Goal: Task Accomplishment & Management: Use online tool/utility

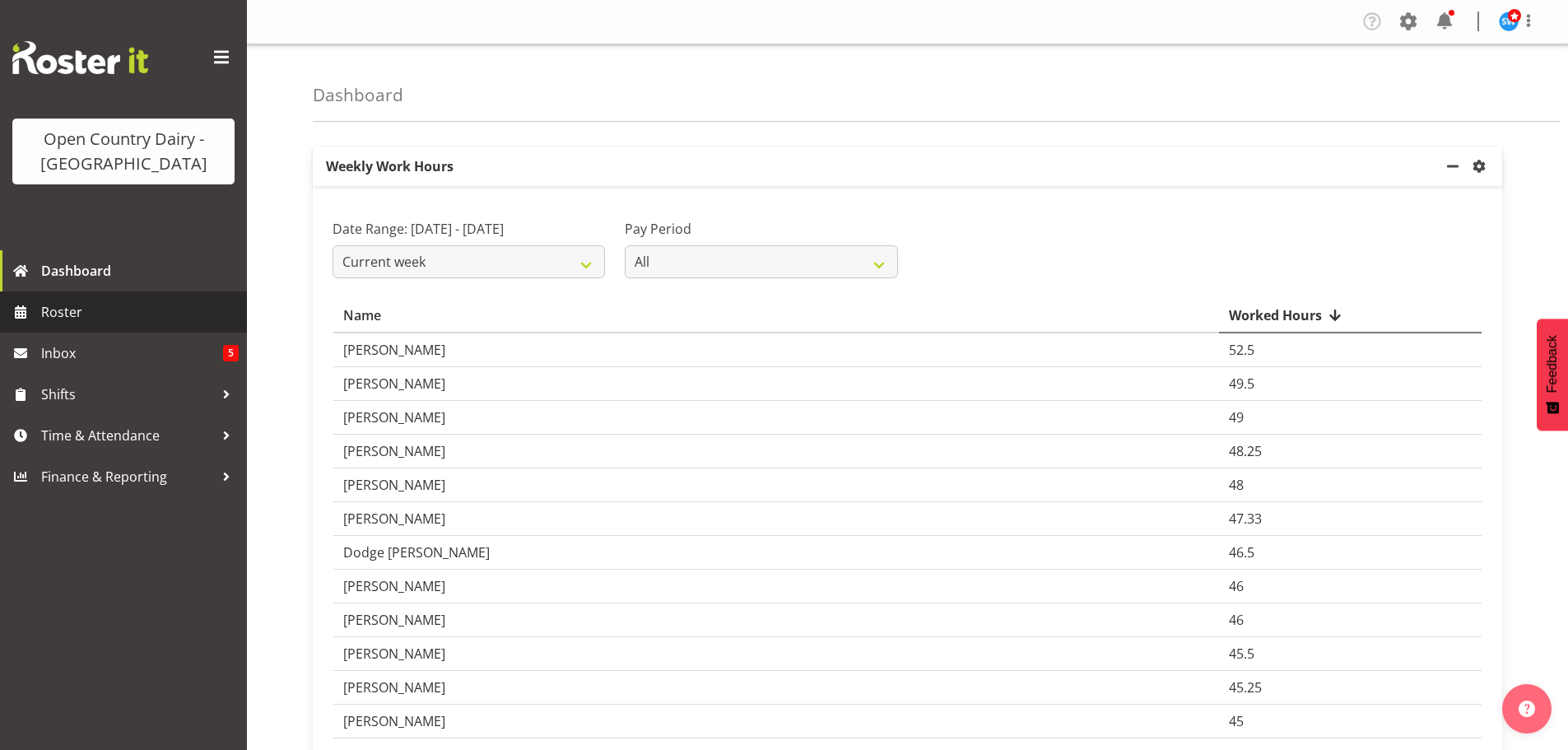
click at [63, 313] on span "Roster" at bounding box center [139, 312] width 198 height 24
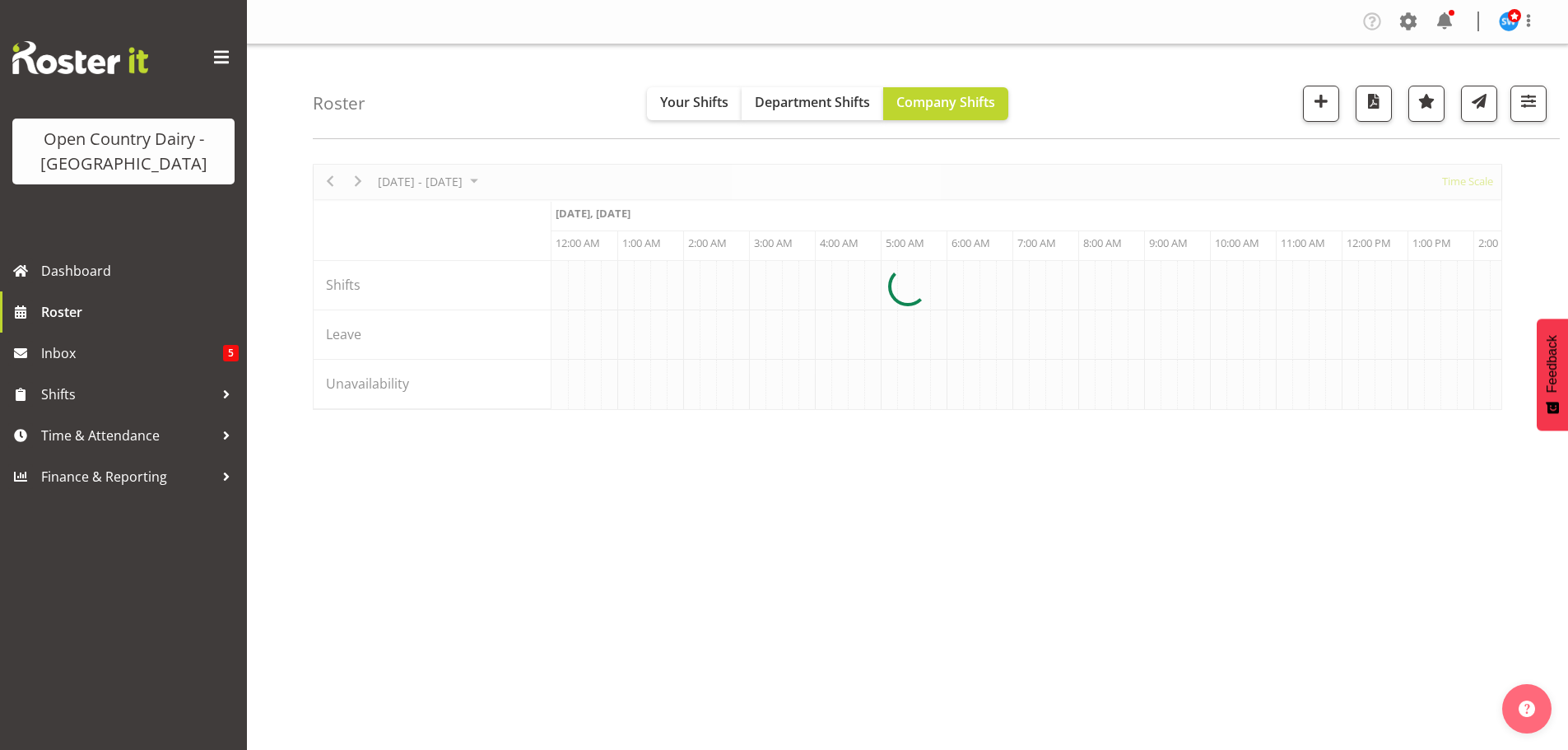
scroll to position [0, 4741]
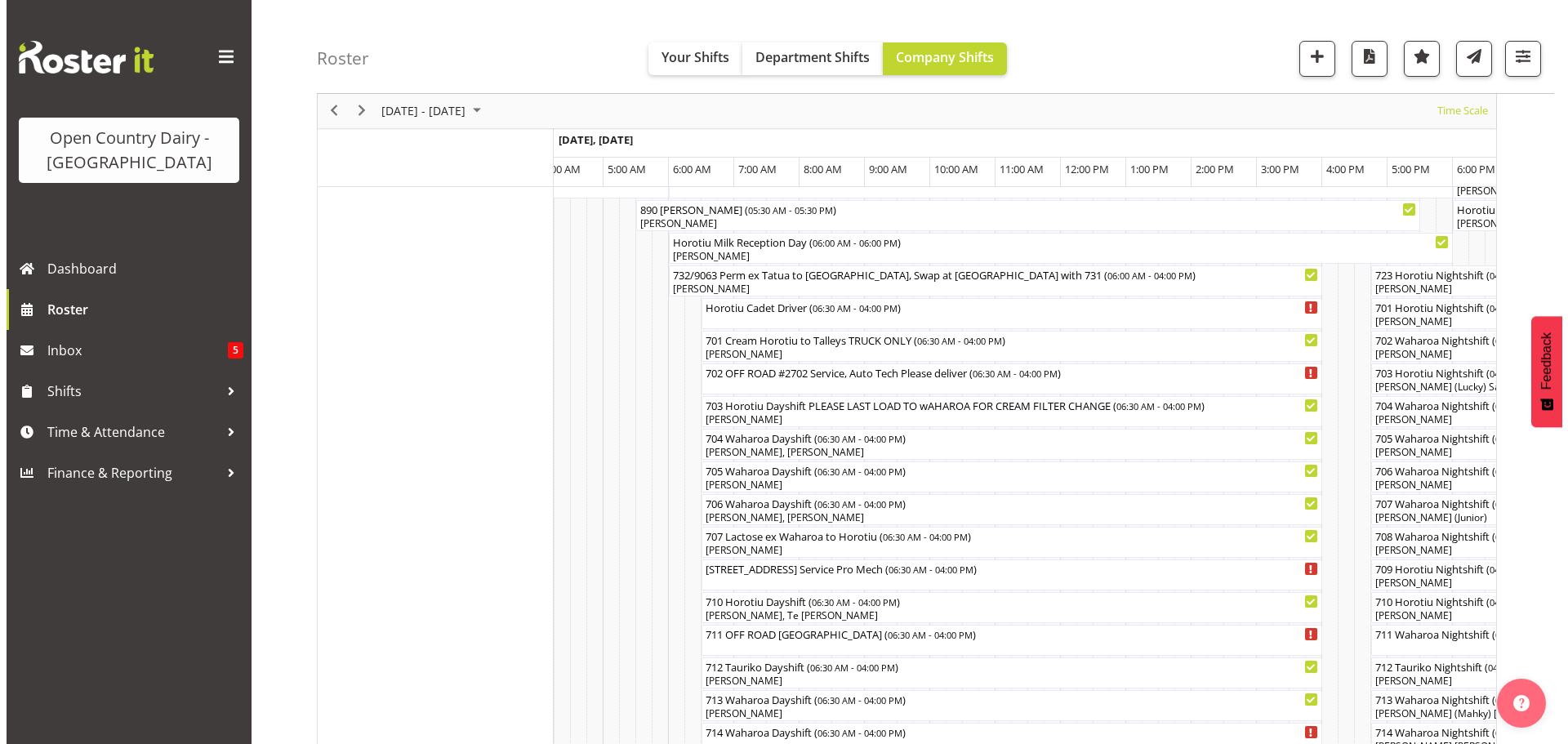
scroll to position [164, 0]
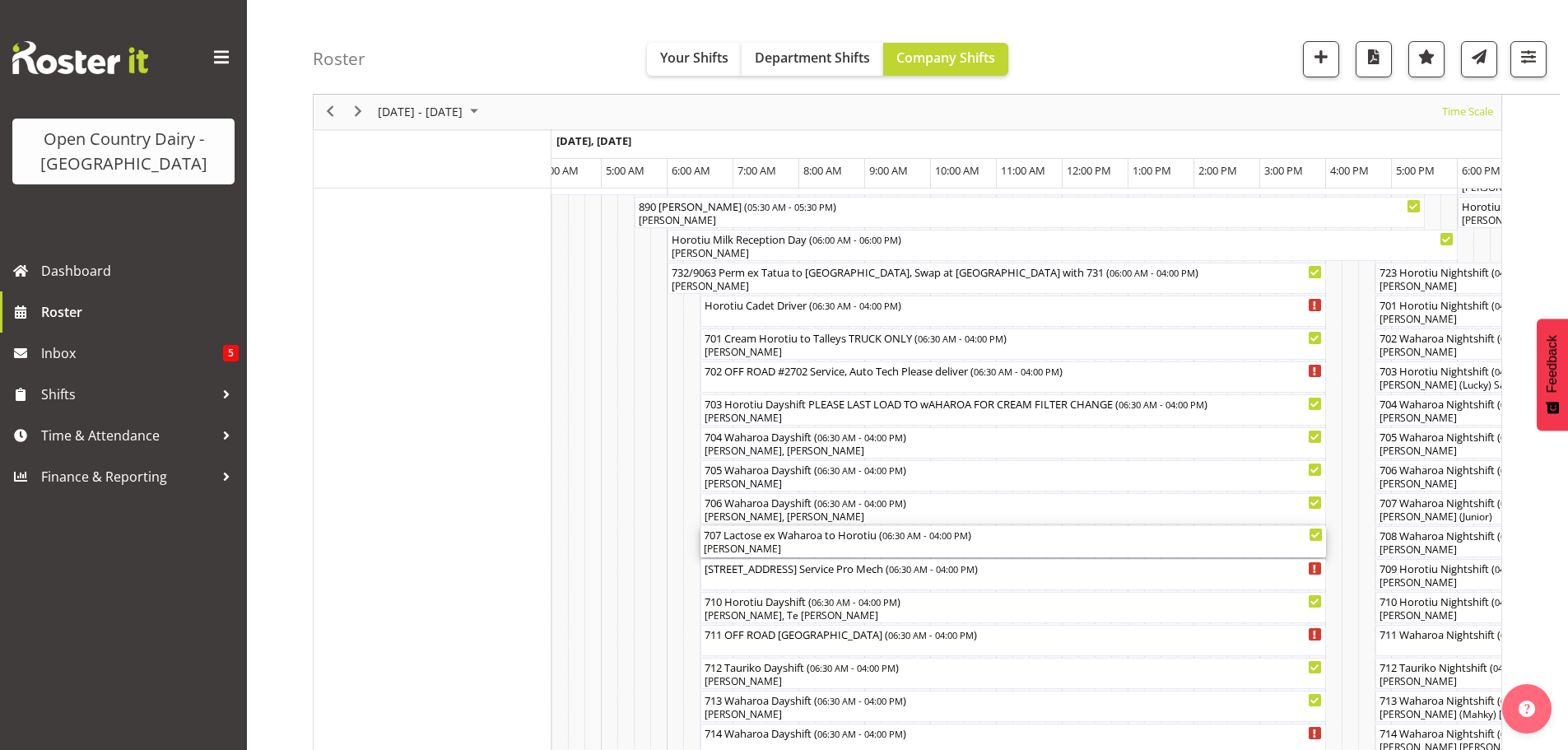
click at [732, 535] on div "707 Lactose ex Waharoa to Horotiu ( 06:30 AM - 04:00 PM )" at bounding box center [1013, 534] width 619 height 17
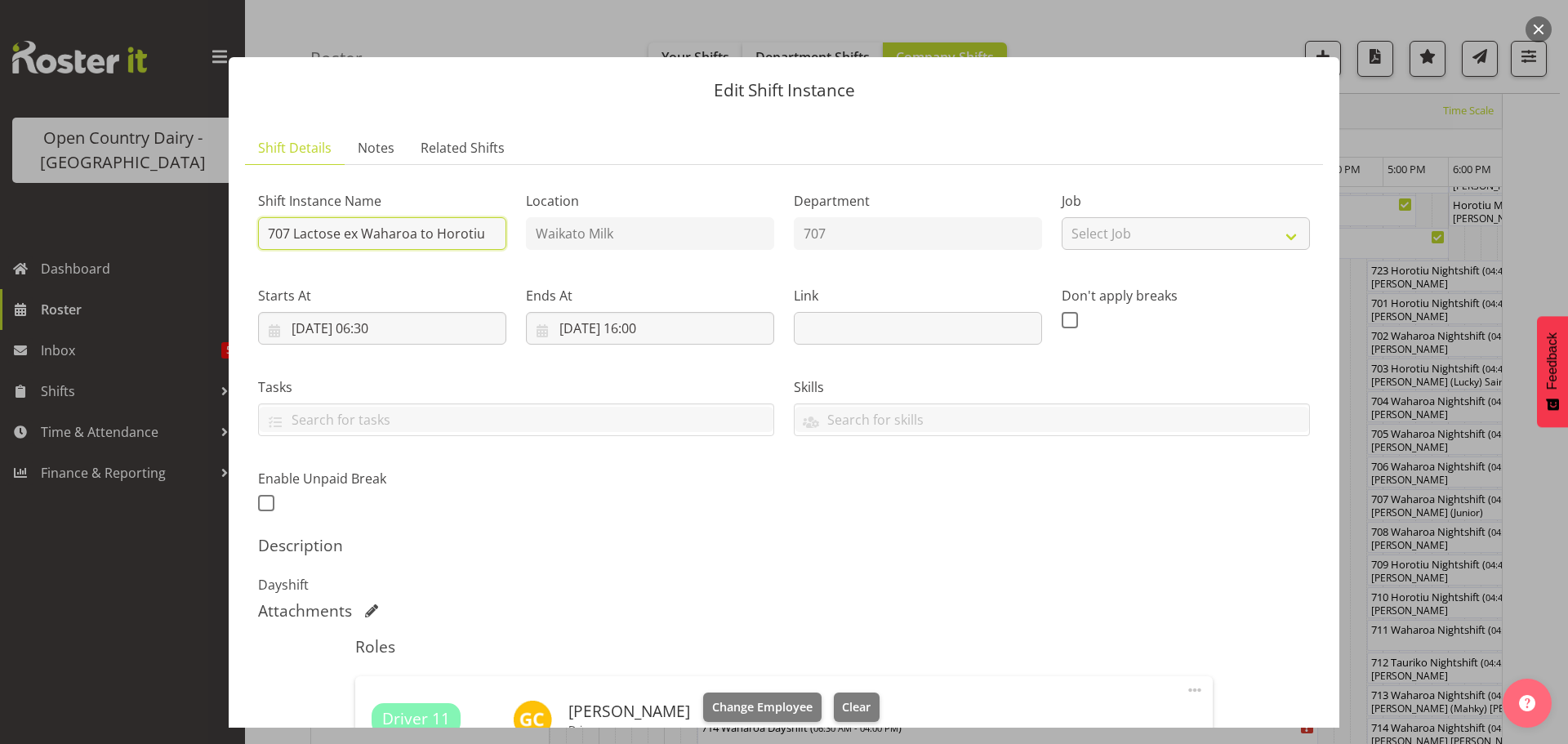
drag, startPoint x: 293, startPoint y: 234, endPoint x: 522, endPoint y: 241, distance: 229.1
click at [522, 241] on div "Shift Instance Name 707 Lactose ex Waharoa to [GEOGRAPHIC_DATA] Location [GEOGR…" at bounding box center [784, 348] width 1072 height 358
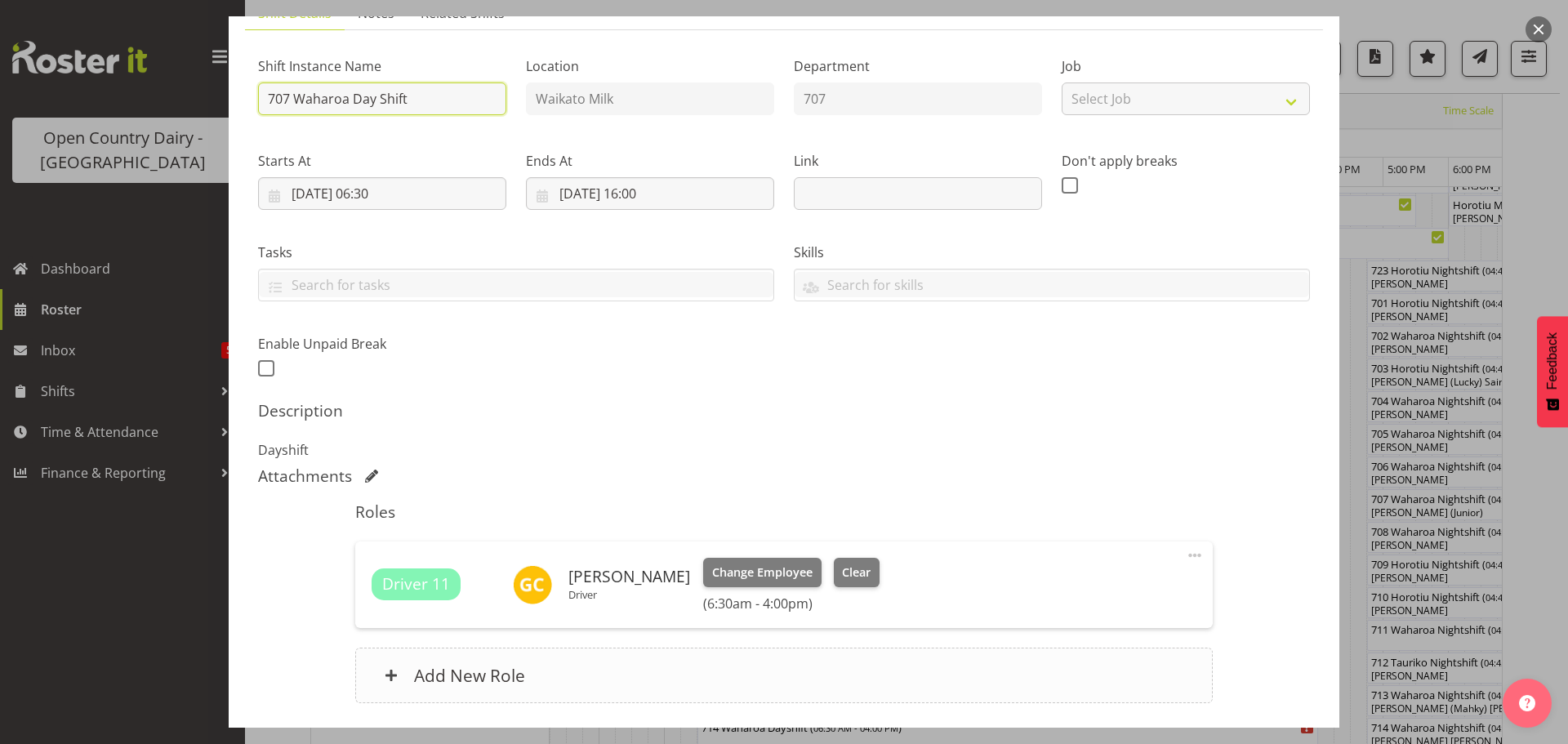
scroll to position [256, 0]
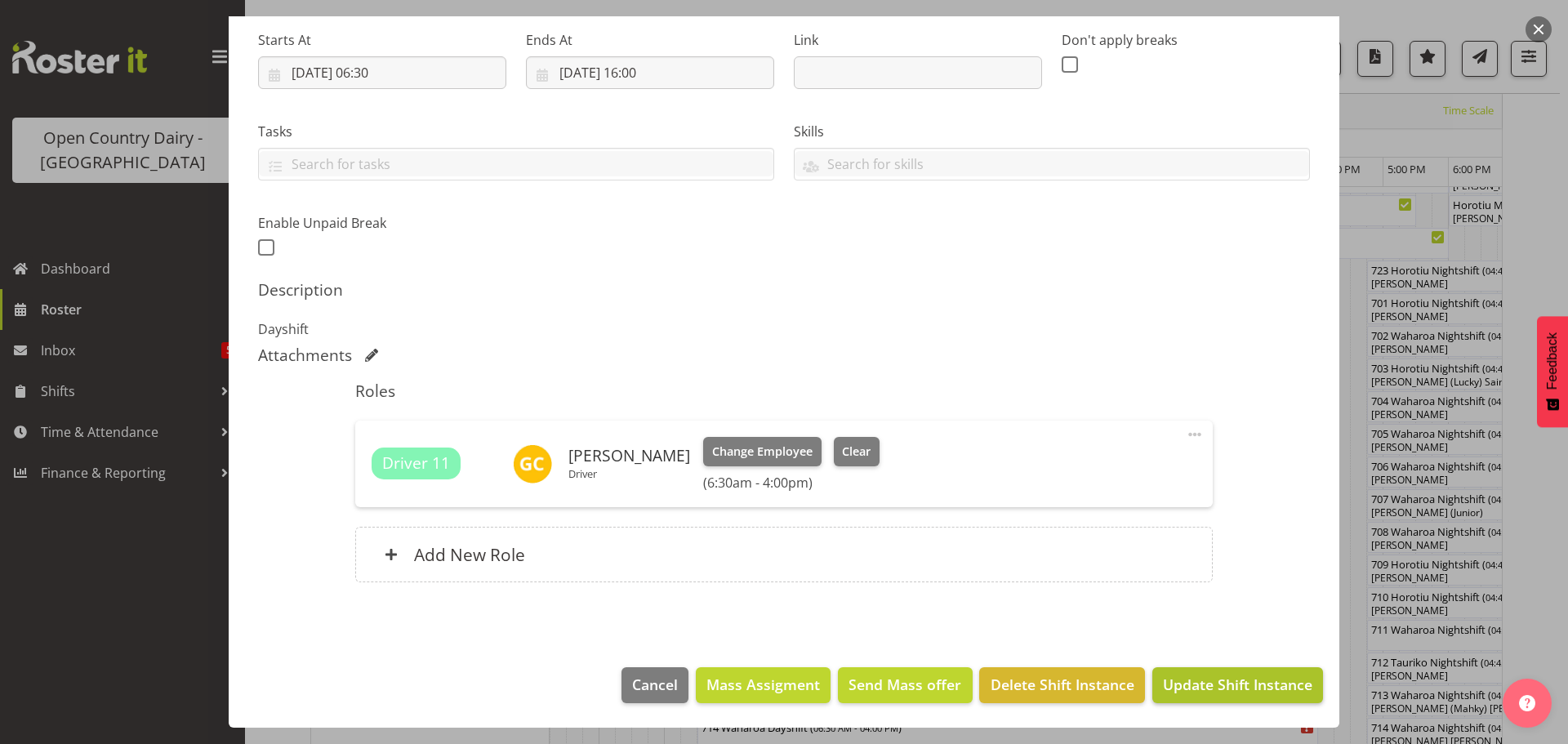
type input "707 Waharoa Day Shift"
click at [1175, 677] on span "Update Shift Instance" at bounding box center [1238, 684] width 150 height 22
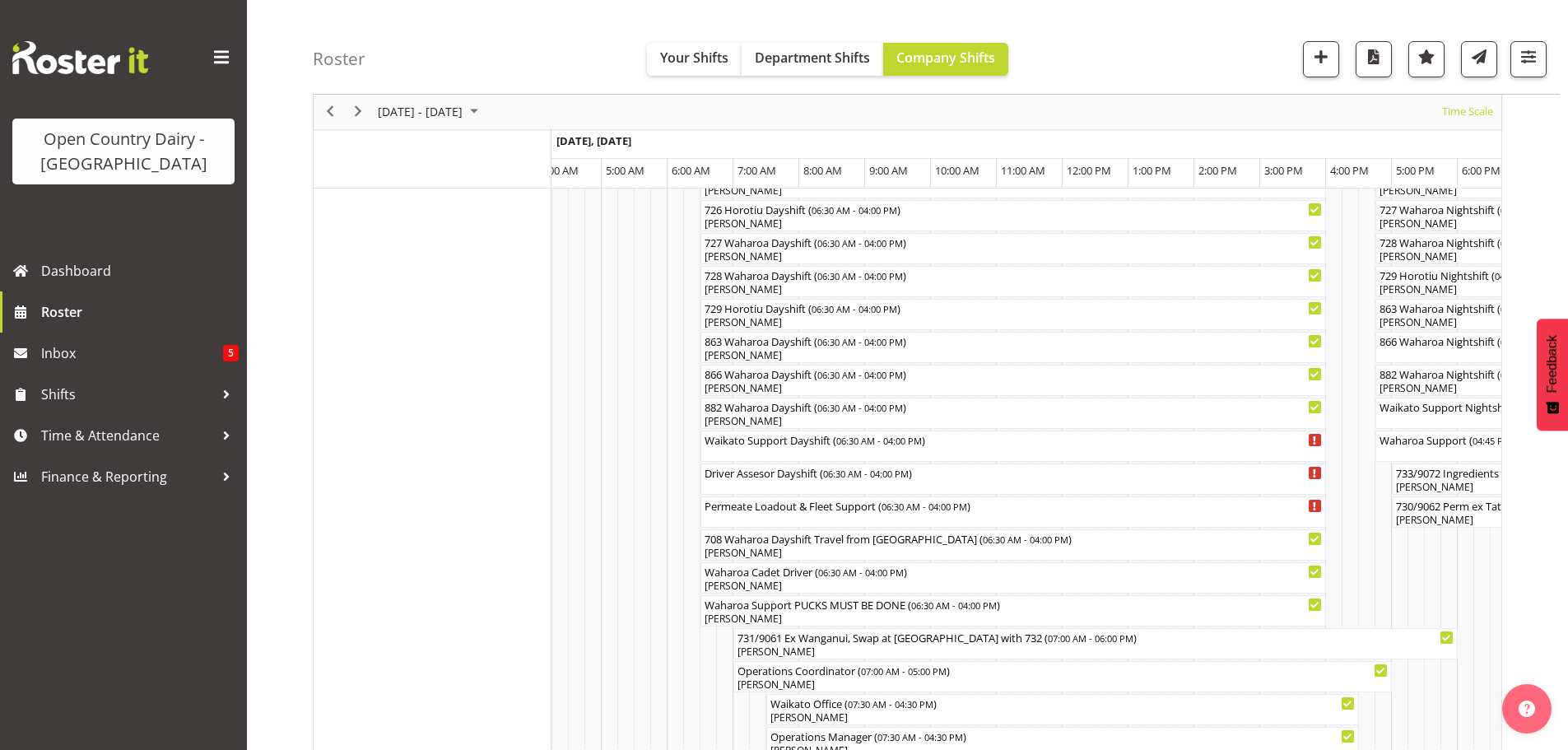
scroll to position [1131, 0]
